Goal: Task Accomplishment & Management: Complete application form

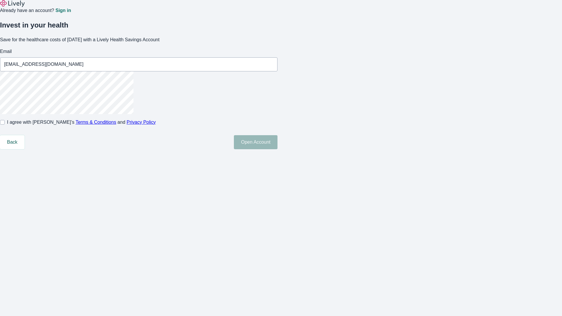
click at [5, 125] on input "I agree with Lively’s Terms & Conditions and Privacy Policy" at bounding box center [2, 122] width 5 height 5
checkbox input "true"
click at [278, 149] on button "Open Account" at bounding box center [256, 142] width 44 height 14
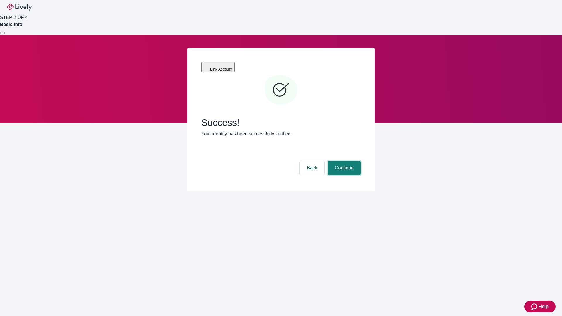
click at [344, 161] on button "Continue" at bounding box center [344, 168] width 33 height 14
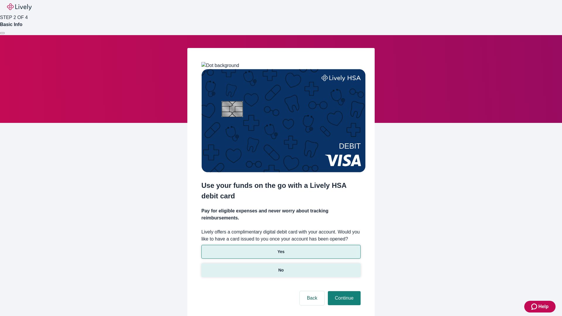
click at [281, 267] on p "No" at bounding box center [282, 270] width 6 height 6
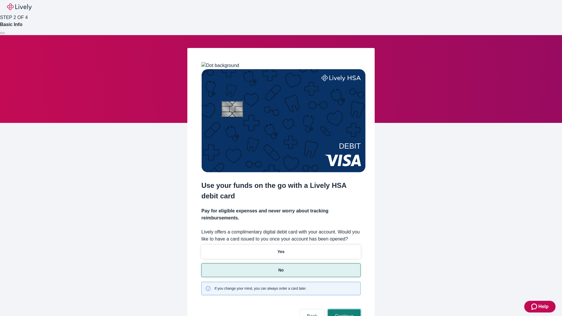
click at [344, 310] on button "Continue" at bounding box center [344, 317] width 33 height 14
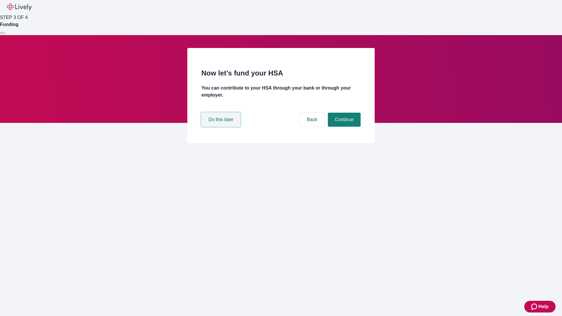
click at [222, 127] on button "Do this later" at bounding box center [221, 120] width 39 height 14
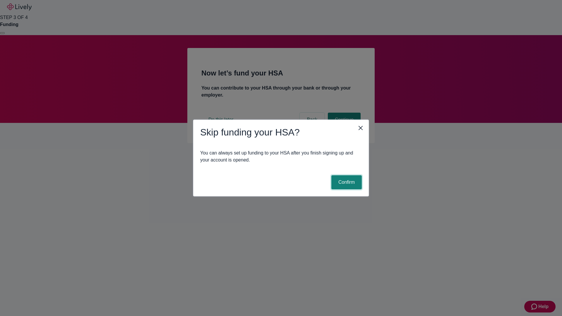
click at [346, 183] on button "Confirm" at bounding box center [347, 182] width 30 height 14
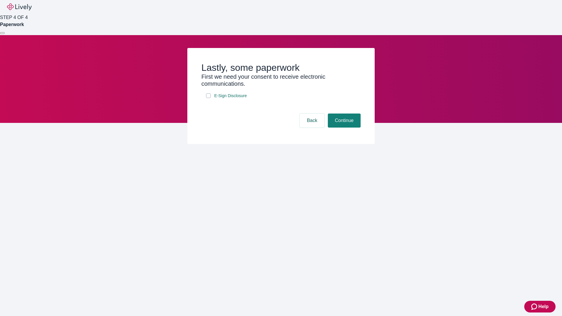
click at [209, 98] on input "E-Sign Disclosure" at bounding box center [208, 95] width 5 height 5
checkbox input "true"
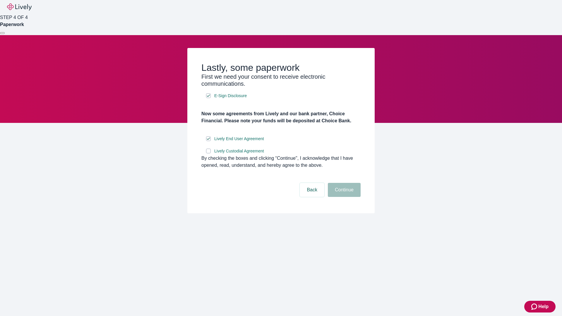
click at [209, 154] on input "Lively Custodial Agreement" at bounding box center [208, 151] width 5 height 5
checkbox input "true"
click at [344, 197] on button "Continue" at bounding box center [344, 190] width 33 height 14
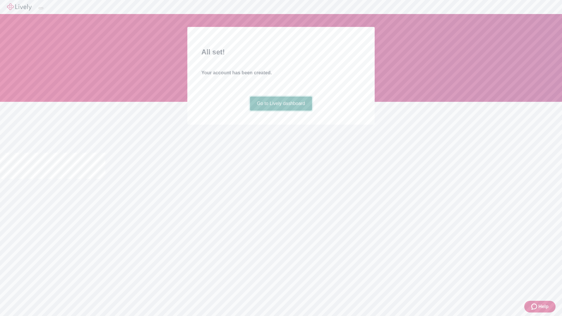
click at [281, 111] on link "Go to Lively dashboard" at bounding box center [281, 104] width 62 height 14
